Goal: Task Accomplishment & Management: Use online tool/utility

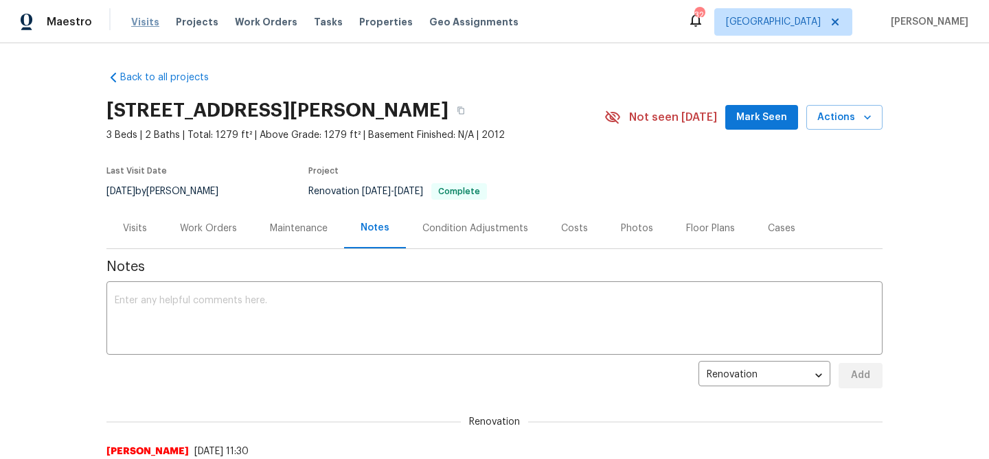
click at [137, 27] on span "Visits" at bounding box center [145, 22] width 28 height 14
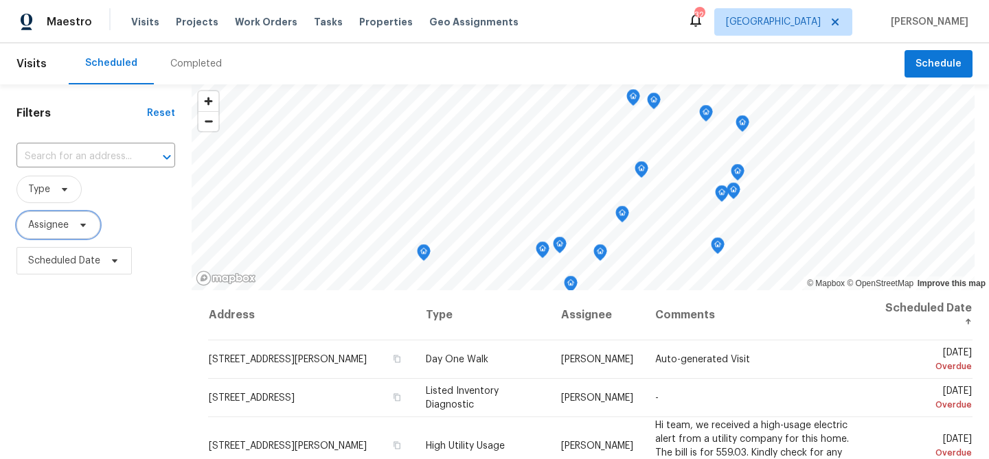
click at [83, 220] on icon at bounding box center [83, 225] width 11 height 11
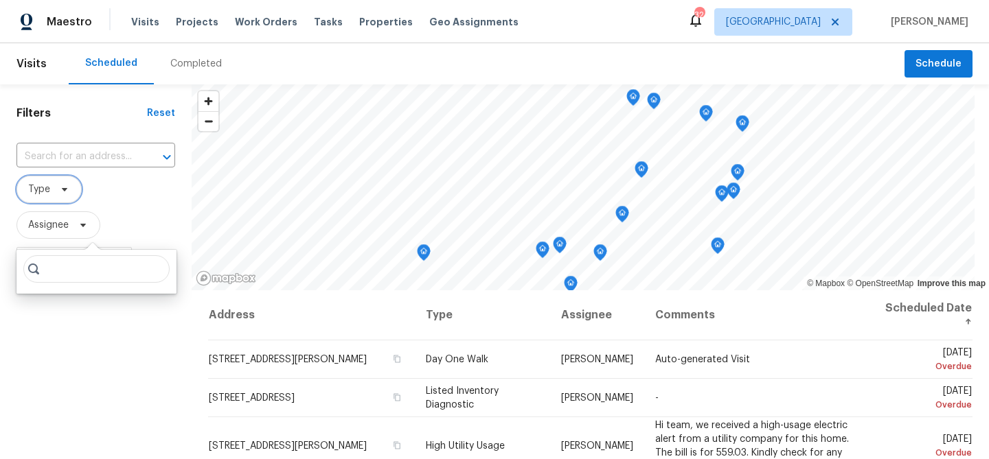
click at [65, 185] on icon at bounding box center [64, 189] width 11 height 11
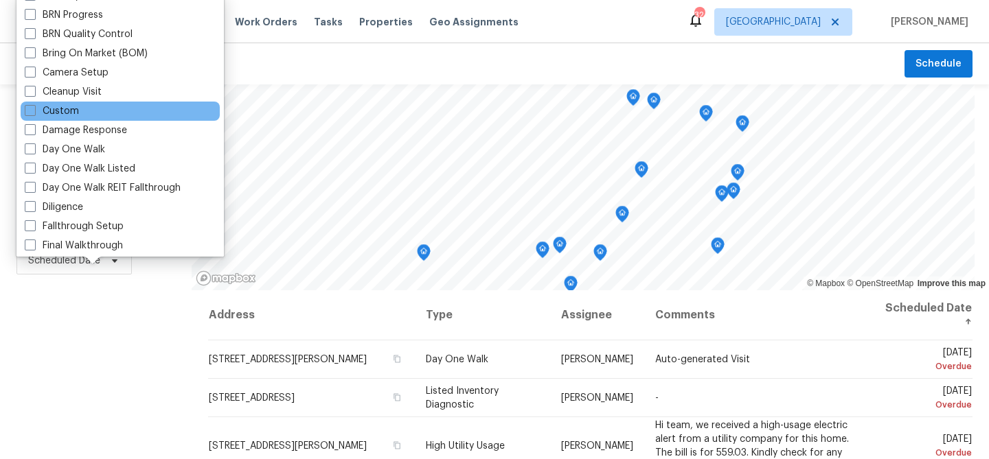
scroll to position [111, 0]
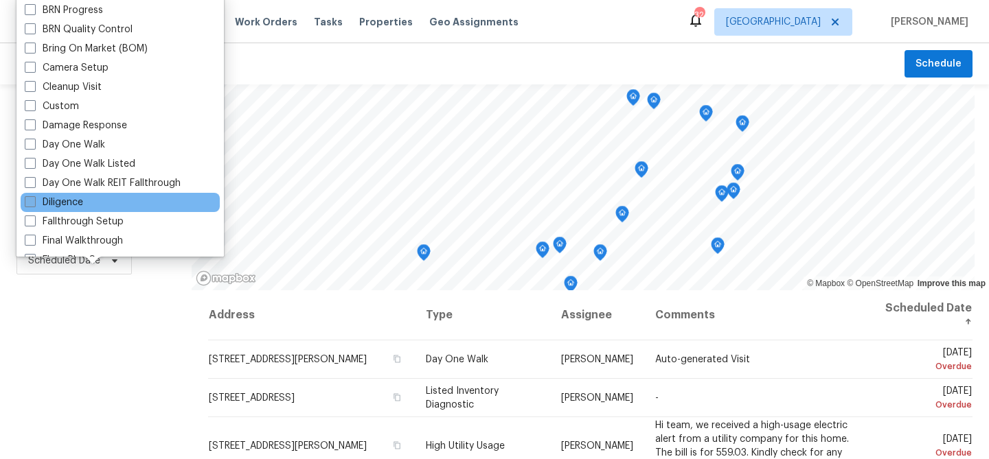
click at [78, 203] on label "Diligence" at bounding box center [54, 203] width 58 height 14
click at [34, 203] on input "Diligence" at bounding box center [29, 200] width 9 height 9
checkbox input "true"
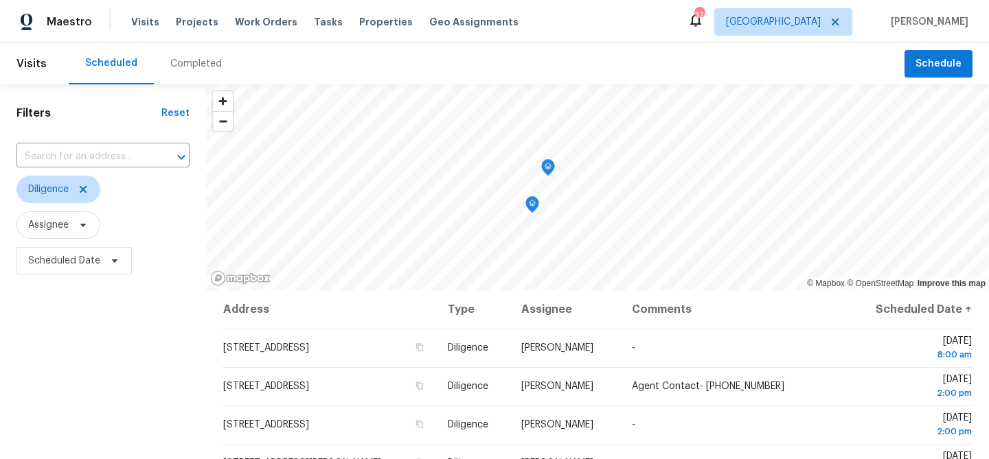
click at [84, 347] on div "Filters Reset ​ Diligence Assignee Scheduled Date" at bounding box center [103, 370] width 206 height 573
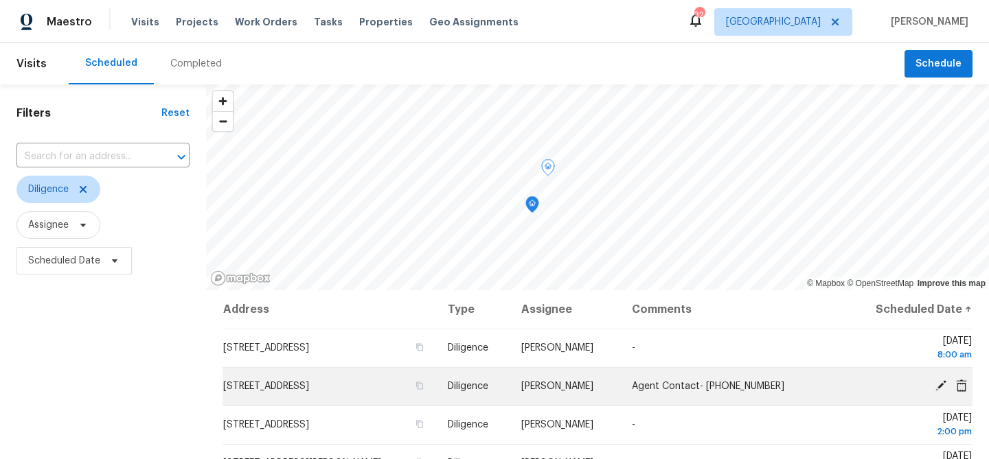
scroll to position [198, 0]
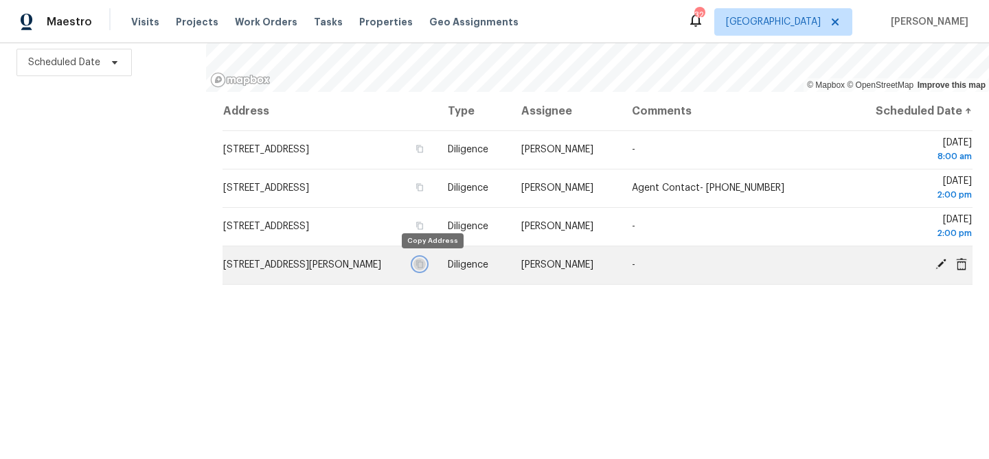
click at [424, 263] on icon "button" at bounding box center [419, 264] width 8 height 8
